Goal: Use online tool/utility: Utilize a website feature to perform a specific function

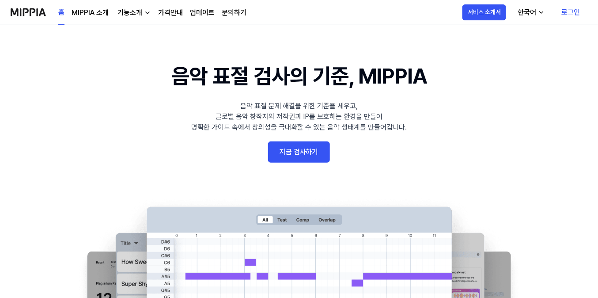
click at [283, 140] on 배너 "음악 표절 검사의 기준, MIPPIA 음악 표절 문제 해결을 위한 기준을 세우고, 글로벌 음악 창작자의 저작권과 IP를 보호하는 환경을 만들어…" at bounding box center [299, 221] width 598 height 323
click at [313, 149] on link "지금 검사하기" at bounding box center [299, 151] width 62 height 21
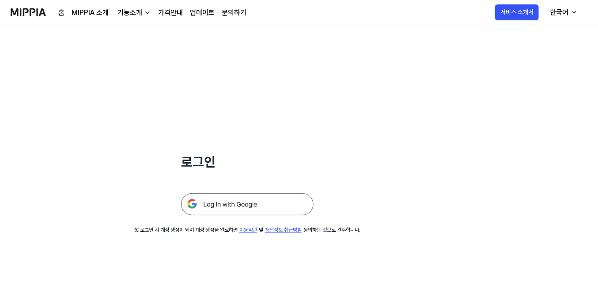
scroll to position [84, 0]
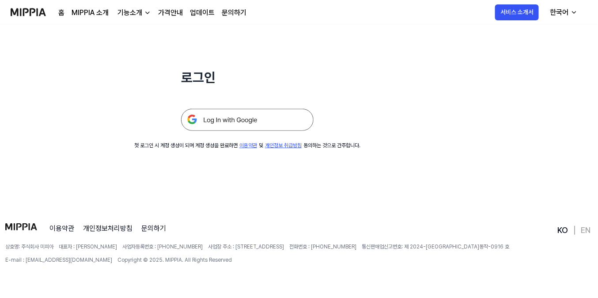
click at [254, 120] on img at bounding box center [247, 120] width 133 height 22
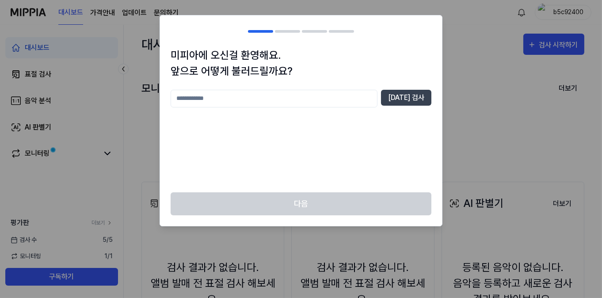
click at [227, 95] on input "text" at bounding box center [273, 99] width 207 height 18
type input "****"
click at [415, 91] on button "[DATE] 검사" at bounding box center [406, 98] width 50 height 16
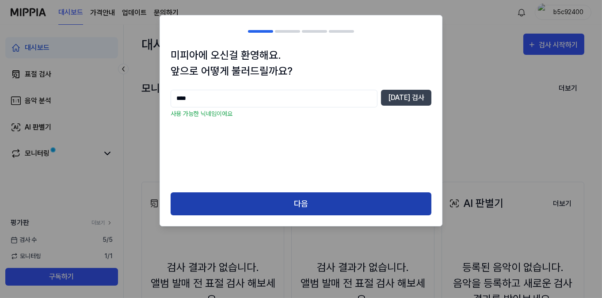
click at [292, 203] on button "다음" at bounding box center [300, 203] width 261 height 23
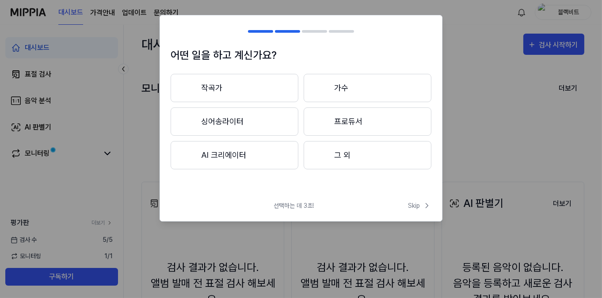
click at [235, 83] on button "작곡가" at bounding box center [234, 88] width 128 height 28
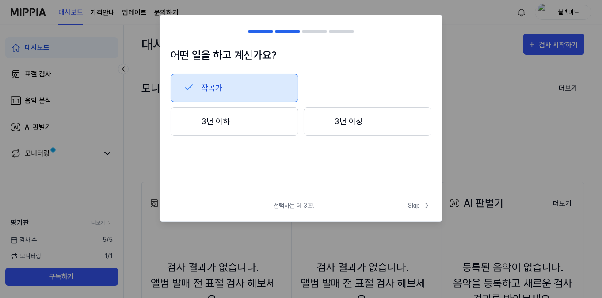
click at [350, 121] on button "3년 이상" at bounding box center [367, 121] width 128 height 28
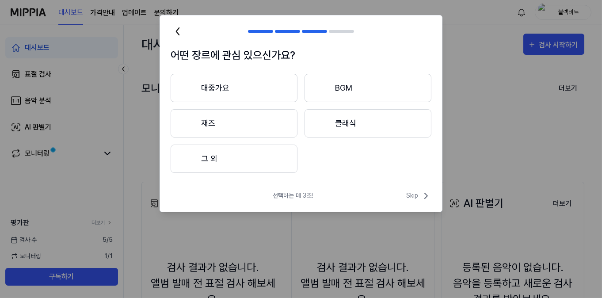
click at [237, 88] on button "대중가요" at bounding box center [233, 88] width 127 height 28
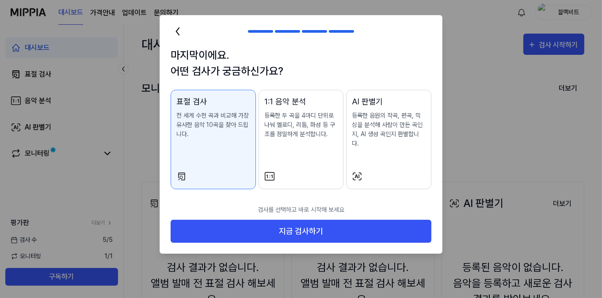
click at [382, 148] on div "AI 판별기 등록한 음원의 작곡, 편곡, 믹싱을 분석해 사람이 만든 곡인지, AI 생성 곡인지 판별합니다." at bounding box center [389, 130] width 74 height 70
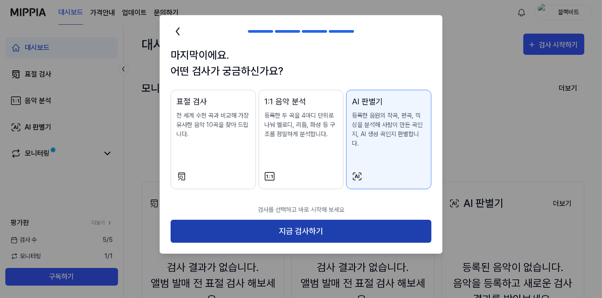
click at [294, 220] on button "지금 검사하기" at bounding box center [300, 231] width 261 height 23
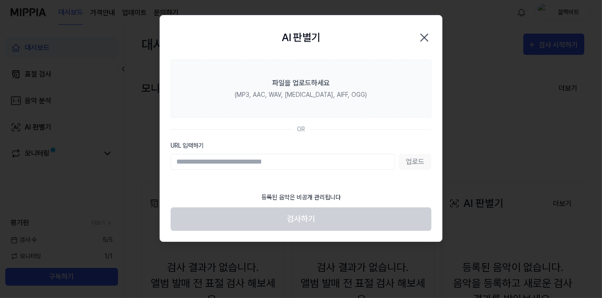
click at [253, 163] on input "URL 입력하기" at bounding box center [282, 162] width 224 height 16
click at [294, 163] on input "URL 입력하기" at bounding box center [282, 162] width 224 height 16
click at [295, 163] on input "URL 입력하기" at bounding box center [282, 162] width 224 height 16
click at [296, 163] on input "URL 입력하기" at bounding box center [282, 162] width 224 height 16
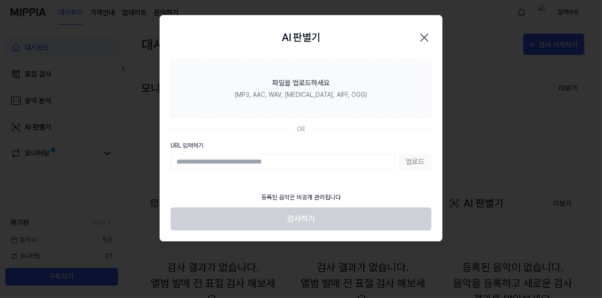
click at [314, 136] on section "파일을 업로드하세요 (MP3, AAC, WAV, [MEDICAL_DATA], AIFF, OGG) OR URL 입력하기 업로드" at bounding box center [301, 124] width 282 height 128
click at [351, 155] on input "URL 입력하기" at bounding box center [282, 162] width 224 height 16
click at [414, 159] on div "업로드" at bounding box center [300, 162] width 261 height 16
click at [298, 159] on input "URL 입력하기" at bounding box center [282, 162] width 224 height 16
paste input "**********"
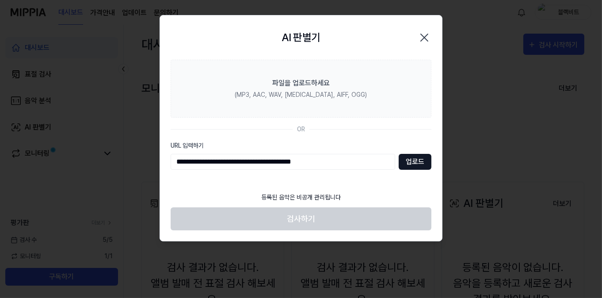
type input "**********"
click at [417, 162] on button "업로드" at bounding box center [414, 162] width 33 height 16
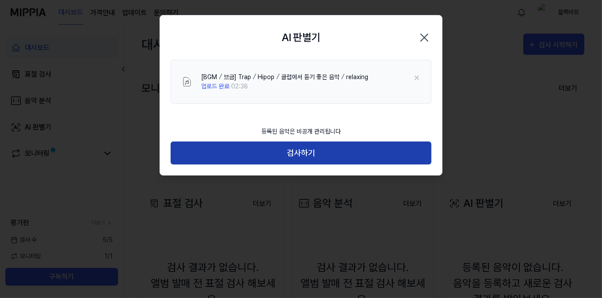
click at [407, 152] on button "검사하기" at bounding box center [300, 152] width 261 height 23
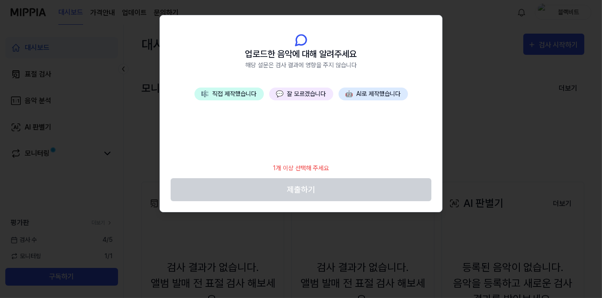
click at [235, 90] on button "🎼 직접 제작했습니다" at bounding box center [228, 93] width 69 height 13
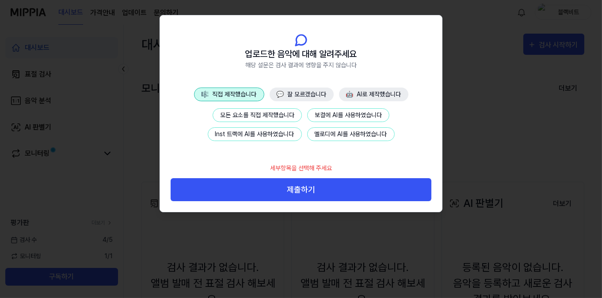
click at [259, 134] on button "Inst 트랙에 AI를 사용하였습니다" at bounding box center [255, 134] width 94 height 14
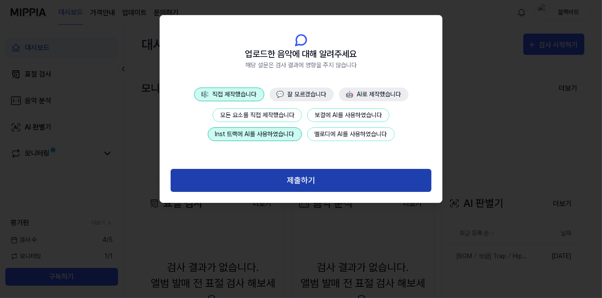
click at [314, 176] on button "제출하기" at bounding box center [300, 180] width 261 height 23
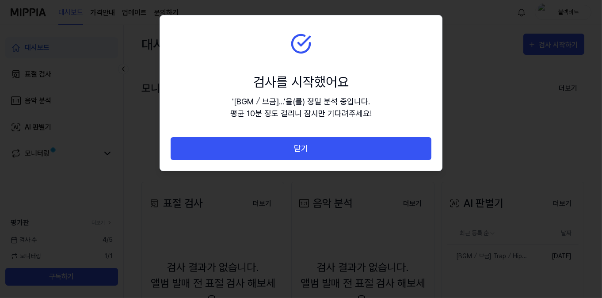
drag, startPoint x: 339, startPoint y: 149, endPoint x: 383, endPoint y: 101, distance: 65.0
click at [383, 101] on div "검사를 시작했어요 ' [BGM ⧸ 브금]... ' 을(를) 정밀 분석 중입니다. 평균 10분 정도 걸리니 잠시만 기다려주세요! 닫기" at bounding box center [301, 92] width 282 height 155
click at [420, 96] on section "검사를 시작했어요 ' [BGM ⧸ 브금]... ' 을(를) 정밀 분석 중입니다. 평균 10분 정도 걸리니 잠시만 기다려주세요!" at bounding box center [301, 75] width 282 height 121
click at [342, 73] on div "검사를 시작했어요" at bounding box center [300, 82] width 141 height 20
click at [371, 101] on section "검사를 시작했어요 ' [BGM ⧸ 브금]... ' 을(를) 정밀 분석 중입니다. 평균 10분 정도 걸리니 잠시만 기다려주세요!" at bounding box center [301, 75] width 282 height 121
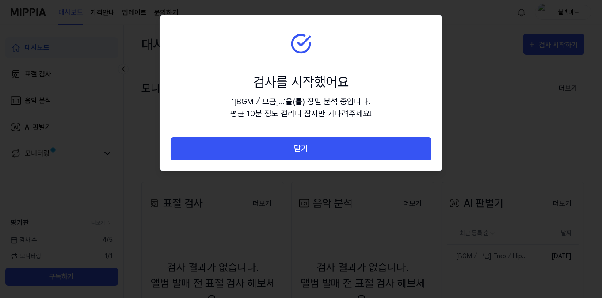
click at [350, 110] on div "' [BGM ⧸ 브금]... ' 을(를) 정밀 분석 중입니다. 평균 10분 정도 걸리니 잠시만 기다려주세요!" at bounding box center [300, 107] width 141 height 24
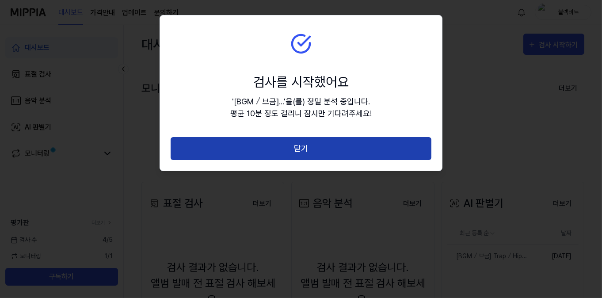
click at [327, 145] on button "닫기" at bounding box center [300, 148] width 261 height 23
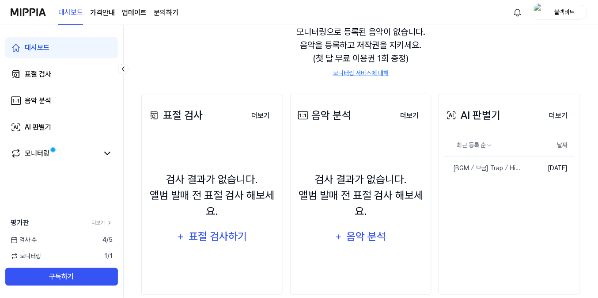
scroll to position [102, 0]
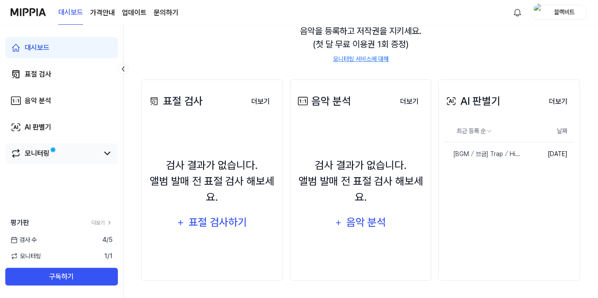
click at [68, 150] on link "모니터링" at bounding box center [55, 153] width 88 height 11
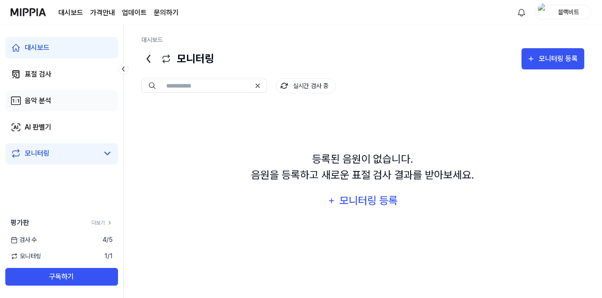
click at [54, 94] on link "음악 분석" at bounding box center [61, 100] width 113 height 21
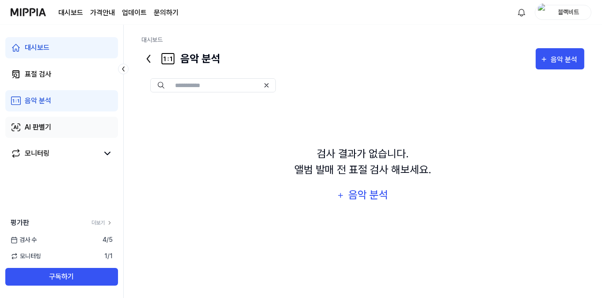
click at [48, 126] on div "AI 판별기" at bounding box center [38, 127] width 27 height 11
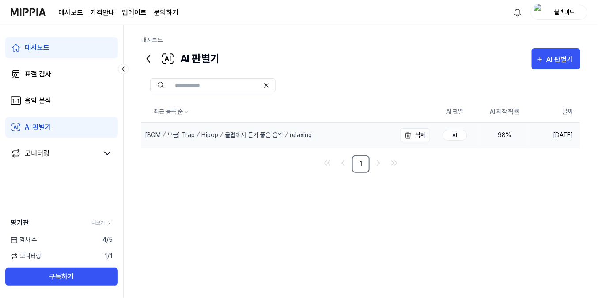
click at [346, 131] on div "[BGM ⧸ 브금] Trap ⧸ Hipop ⧸ 클럽에서 듣기 좋은 음악 ⧸ relaxing" at bounding box center [268, 135] width 254 height 25
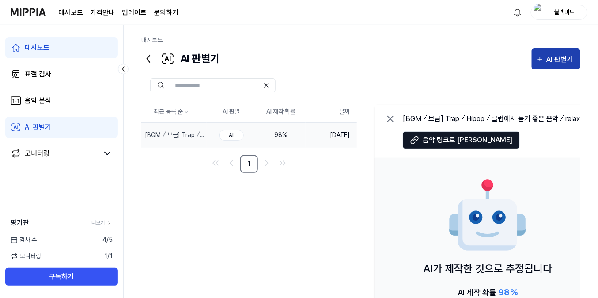
click at [560, 58] on div "AI 판별기" at bounding box center [561, 59] width 29 height 11
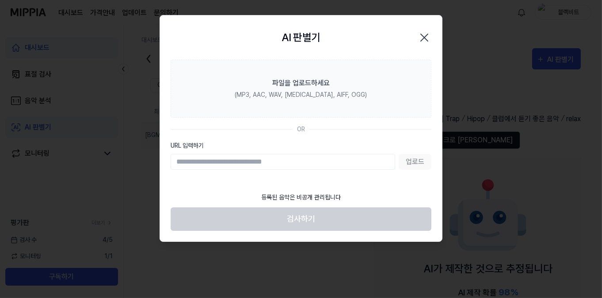
click at [241, 160] on input "URL 입력하기" at bounding box center [282, 162] width 224 height 16
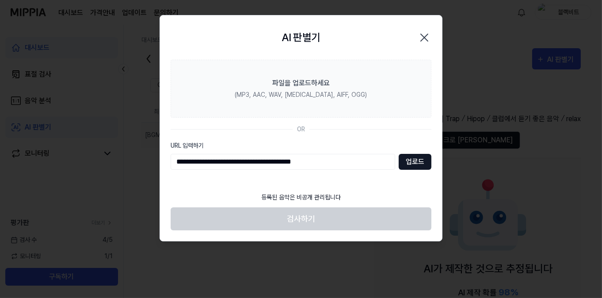
type input "**********"
click at [415, 162] on button "업로드" at bounding box center [414, 162] width 33 height 16
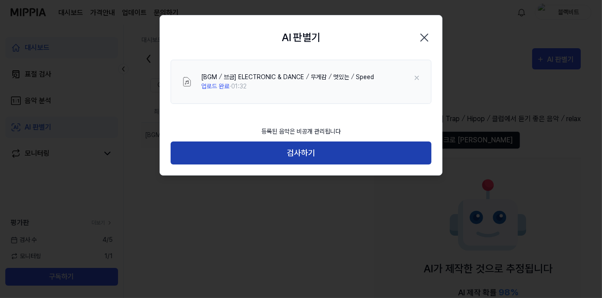
click at [329, 150] on button "검사하기" at bounding box center [300, 152] width 261 height 23
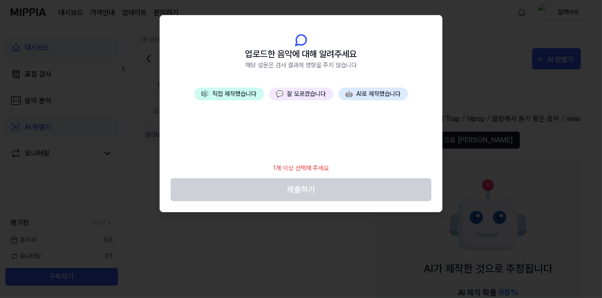
click at [222, 101] on div "🎼 직접 제작했습니다 💬 잘 모르겠습니다 🤖 AI로 제작했습니다" at bounding box center [301, 122] width 282 height 71
click at [233, 95] on button "🎼 직접 제작했습니다" at bounding box center [228, 93] width 69 height 13
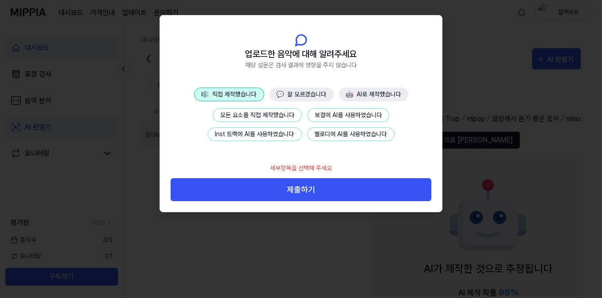
click at [263, 114] on button "모든 요소를 직접 제작했습니다" at bounding box center [256, 115] width 89 height 14
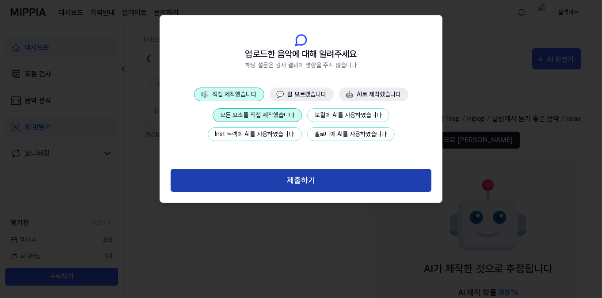
click at [335, 174] on button "제출하기" at bounding box center [300, 180] width 261 height 23
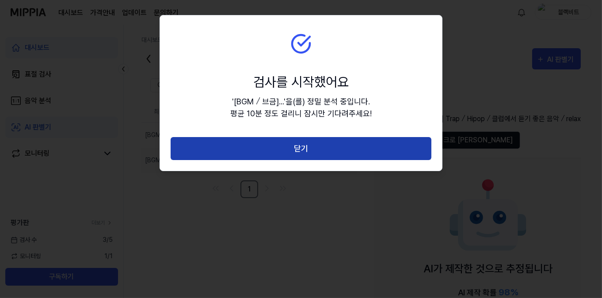
click at [321, 153] on button "닫기" at bounding box center [300, 148] width 261 height 23
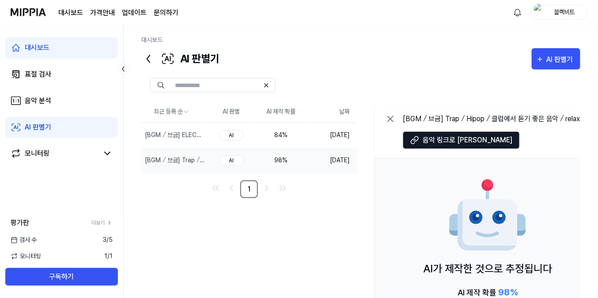
click at [331, 208] on div "최근 등록 순 AI 판별 AI 제작 확률 날짜 [BGM ⧸ 브금] ELECTRONIC & DANCE ⧸ 무게감 ⧸ 멋있는 ⧸ Speed 삭제 …" at bounding box center [372, 236] width 463 height 270
click at [325, 220] on div "최근 등록 순 AI 판별 AI 제작 확률 날짜 [BGM ⧸ 브금] ELECTRONIC & DANCE ⧸ 무게감 ⧸ 멋있는 ⧸ Speed 삭제 …" at bounding box center [372, 236] width 463 height 270
click at [318, 61] on div "AI 판별기 AI 판별기" at bounding box center [360, 58] width 439 height 21
click at [333, 203] on div "최근 등록 순 AI 판별 AI 제작 확률 날짜 [BGM ⧸ 브금] ELECTRONIC & DANCE ⧸ 무게감 ⧸ 멋있는 ⧸ Speed 삭제 …" at bounding box center [372, 236] width 463 height 270
drag, startPoint x: 360, startPoint y: 53, endPoint x: 405, endPoint y: 59, distance: 46.0
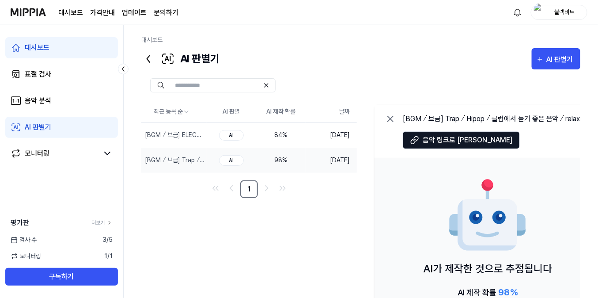
click at [360, 53] on div "AI 판별기 AI 판별기" at bounding box center [360, 58] width 439 height 21
click at [548, 61] on div "AI 판별기" at bounding box center [561, 59] width 29 height 11
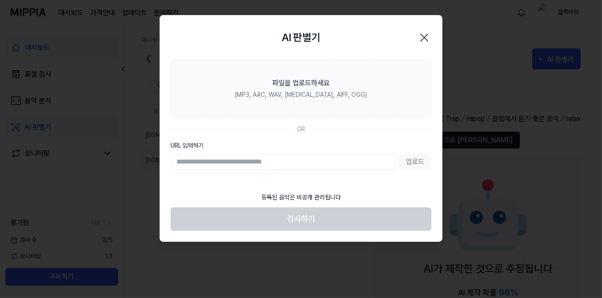
click at [218, 160] on input "URL 입력하기" at bounding box center [282, 162] width 224 height 16
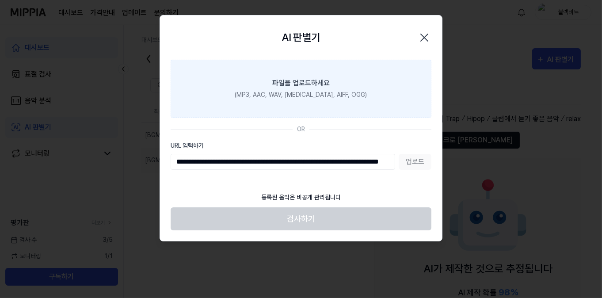
scroll to position [0, 70]
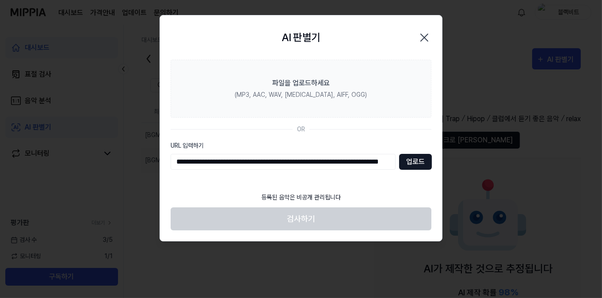
type input "**********"
click at [422, 158] on button "업로드" at bounding box center [415, 162] width 33 height 16
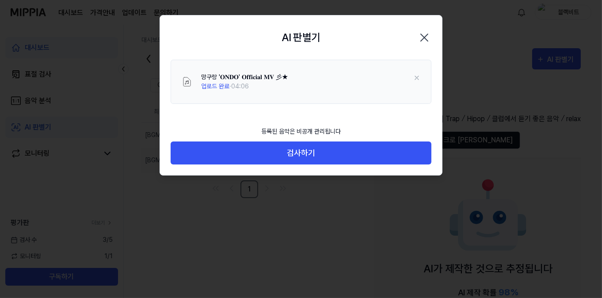
click at [261, 110] on div "망구랑 '𝐎𝐍𝐃𝐎' 𝐎𝐟𝐟𝐢𝐜𝐢𝐚𝐥 𝐌𝐕 彡★ 업로드 완료 · 04:06" at bounding box center [301, 91] width 282 height 62
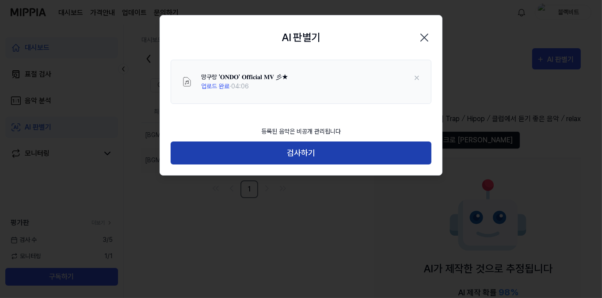
click at [325, 149] on button "검사하기" at bounding box center [300, 152] width 261 height 23
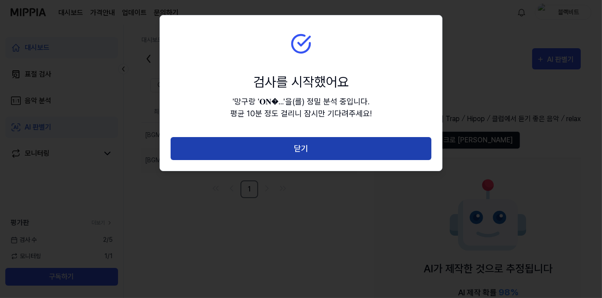
click at [313, 140] on button "닫기" at bounding box center [300, 148] width 261 height 23
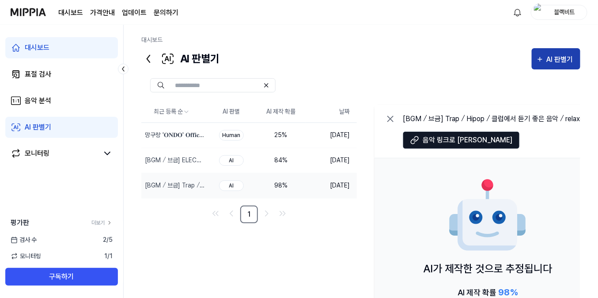
click at [556, 57] on div "AI 판별기" at bounding box center [561, 59] width 29 height 11
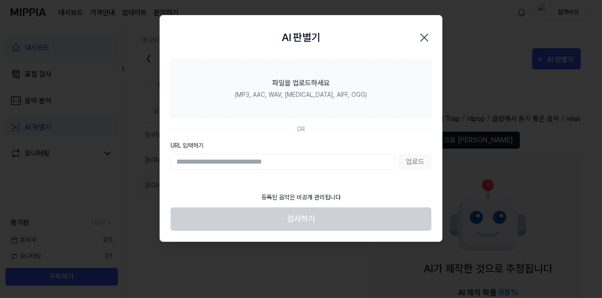
click at [219, 158] on input "URL 입력하기" at bounding box center [282, 162] width 224 height 16
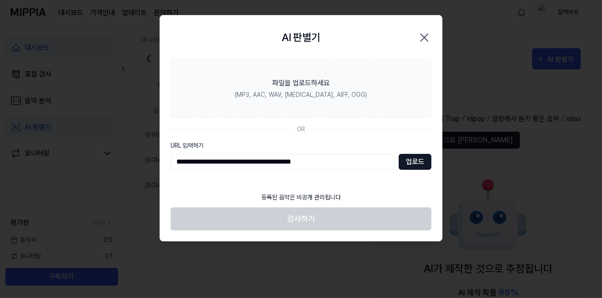
type input "**********"
click at [405, 163] on button "업로드" at bounding box center [414, 162] width 33 height 16
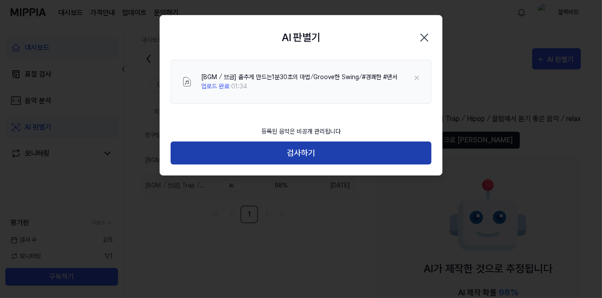
click at [279, 153] on button "검사하기" at bounding box center [300, 152] width 261 height 23
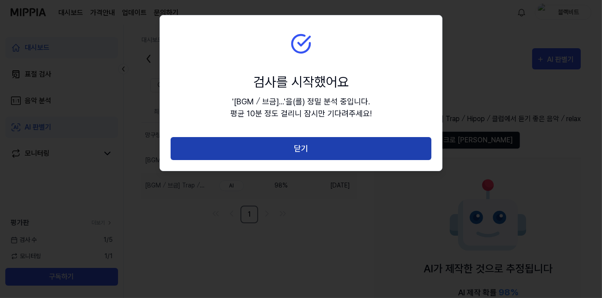
click at [310, 148] on button "닫기" at bounding box center [300, 148] width 261 height 23
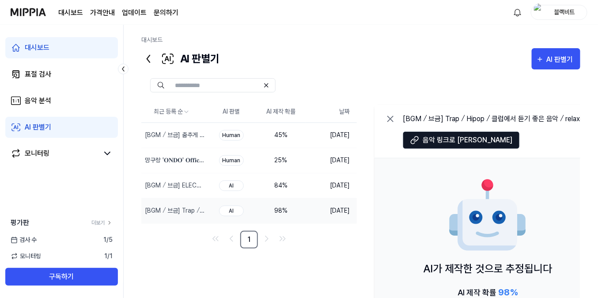
click at [371, 38] on div "대시보드" at bounding box center [360, 41] width 439 height 13
click at [350, 55] on div "AI 판별기 AI 판별기" at bounding box center [360, 58] width 439 height 21
click at [261, 182] on td "84 %" at bounding box center [280, 185] width 49 height 25
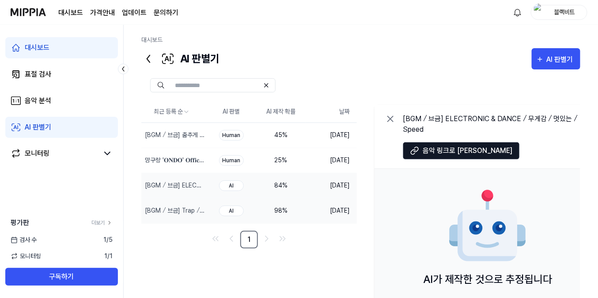
click at [287, 206] on div "98 %" at bounding box center [280, 210] width 35 height 9
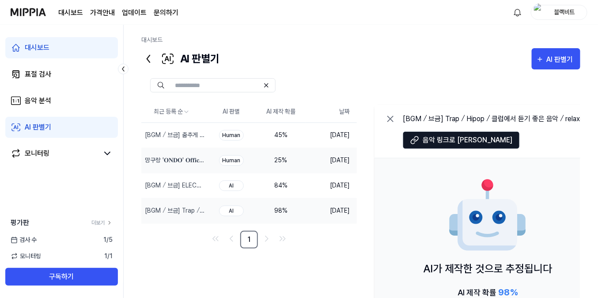
click at [287, 152] on td "25 %" at bounding box center [280, 160] width 49 height 25
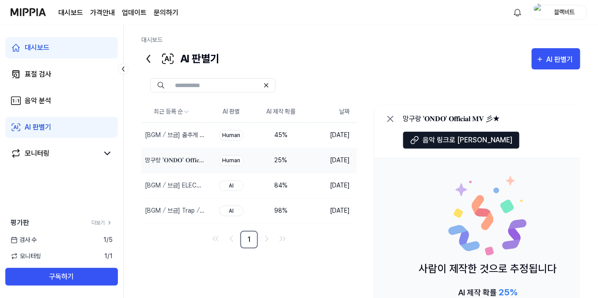
click at [274, 150] on td "25 %" at bounding box center [280, 160] width 49 height 25
click at [280, 133] on div "45 %" at bounding box center [280, 134] width 35 height 9
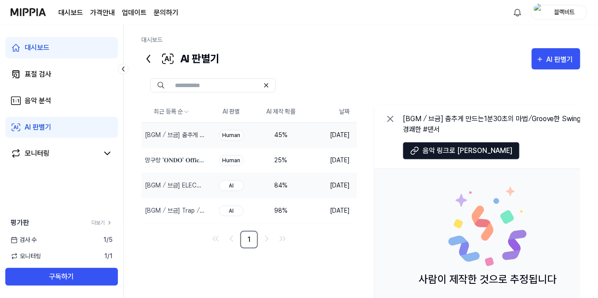
click at [279, 183] on div "84 %" at bounding box center [280, 185] width 35 height 9
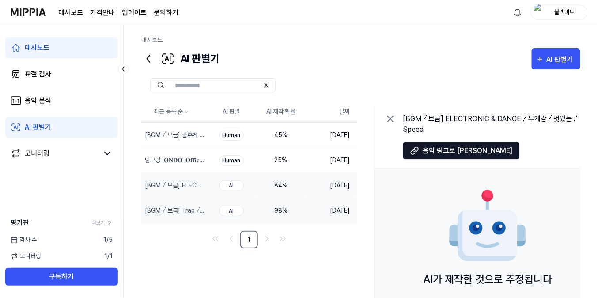
click at [281, 209] on div "98 %" at bounding box center [280, 210] width 35 height 9
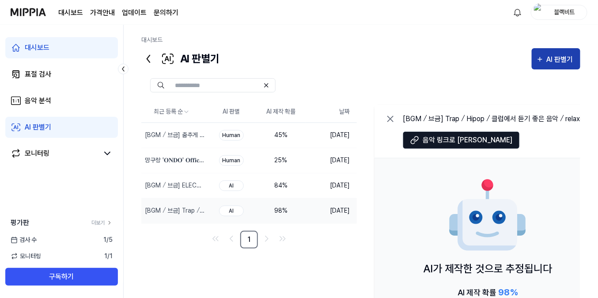
click at [558, 59] on div "AI 판별기" at bounding box center [561, 59] width 29 height 11
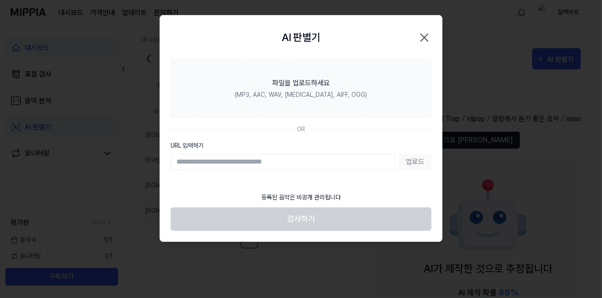
click at [283, 158] on input "URL 입력하기" at bounding box center [282, 162] width 224 height 16
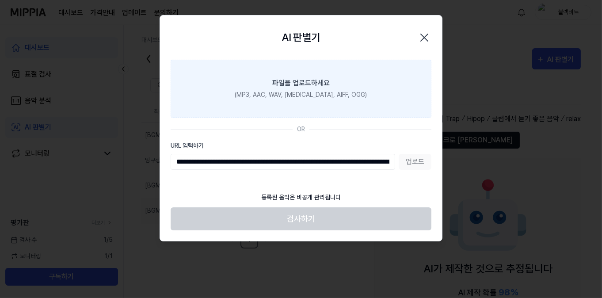
scroll to position [0, 108]
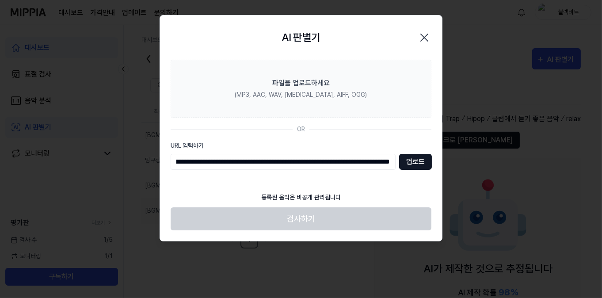
type input "**********"
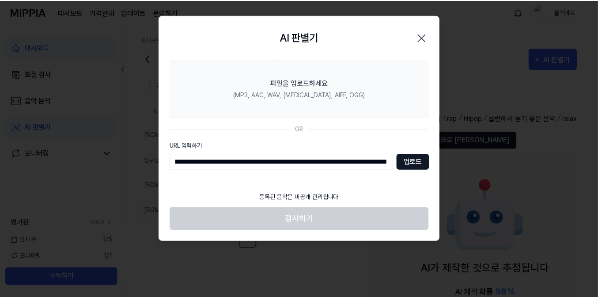
scroll to position [0, 0]
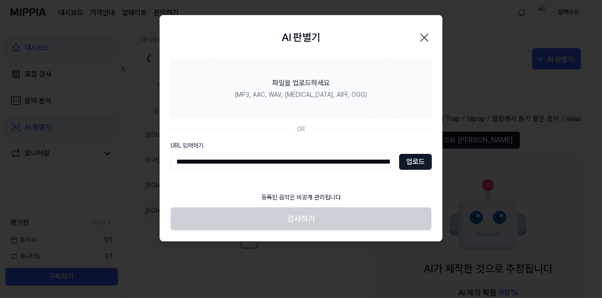
click at [424, 163] on button "업로드" at bounding box center [415, 162] width 33 height 16
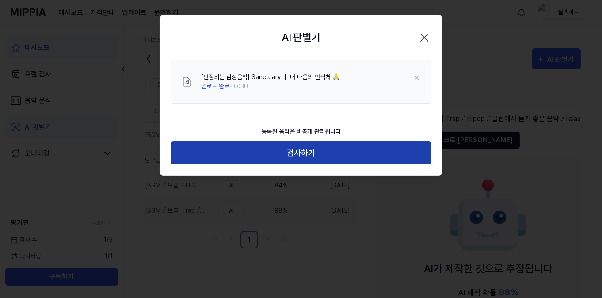
click at [301, 157] on button "검사하기" at bounding box center [300, 152] width 261 height 23
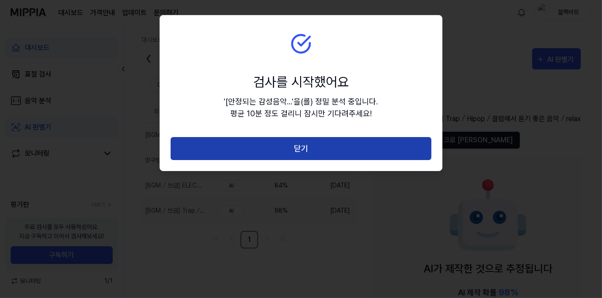
click at [316, 147] on button "닫기" at bounding box center [300, 148] width 261 height 23
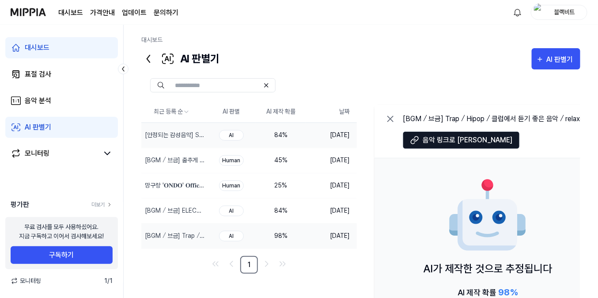
click at [271, 130] on div "84 %" at bounding box center [280, 134] width 35 height 9
click at [552, 61] on div "AI 판별기" at bounding box center [561, 59] width 29 height 11
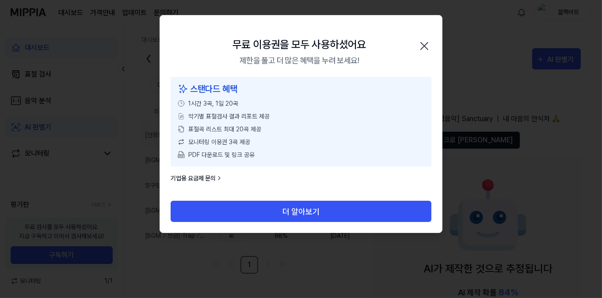
click at [421, 49] on icon "button" at bounding box center [424, 46] width 14 height 14
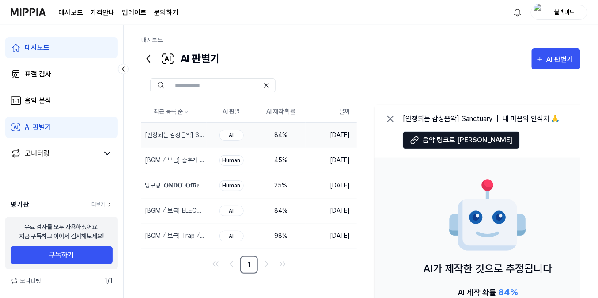
click at [370, 68] on div "AI 판별기 AI 판별기" at bounding box center [360, 58] width 439 height 21
click at [259, 207] on td "84 %" at bounding box center [280, 210] width 49 height 25
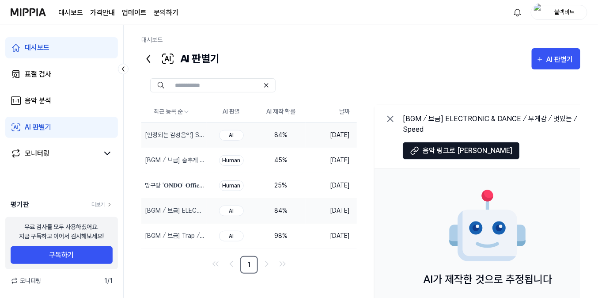
click at [276, 126] on td "84 %" at bounding box center [280, 134] width 49 height 25
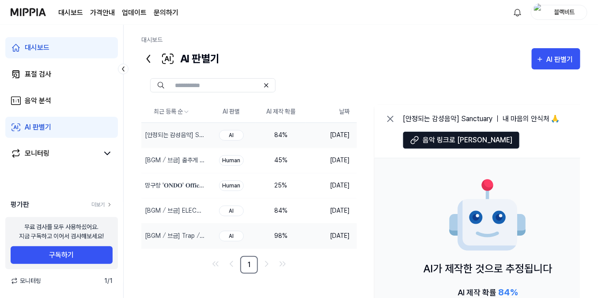
click at [265, 231] on div "98 %" at bounding box center [280, 235] width 35 height 9
click at [268, 159] on div "45 %" at bounding box center [280, 159] width 35 height 9
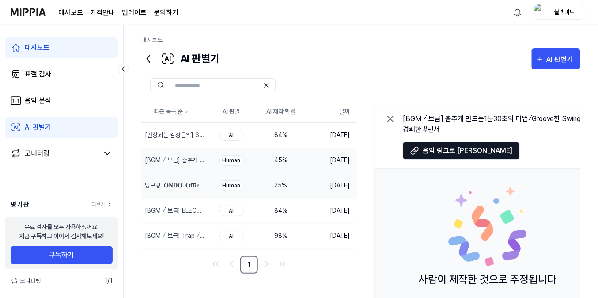
click at [269, 174] on td "25 %" at bounding box center [280, 185] width 49 height 25
